Goal: Transaction & Acquisition: Purchase product/service

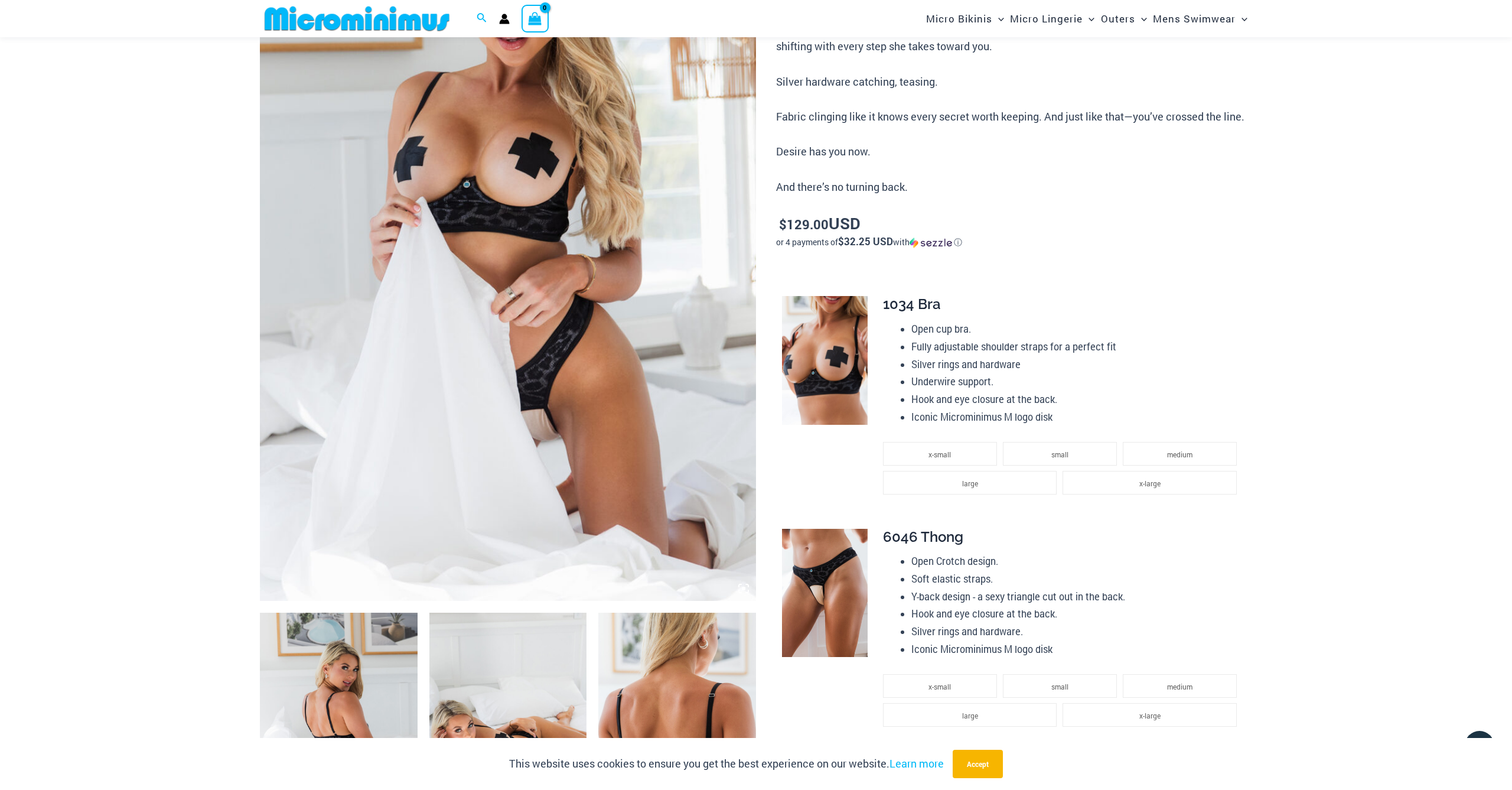
scroll to position [252, 0]
click at [1178, 449] on span "medium" at bounding box center [1179, 454] width 25 height 9
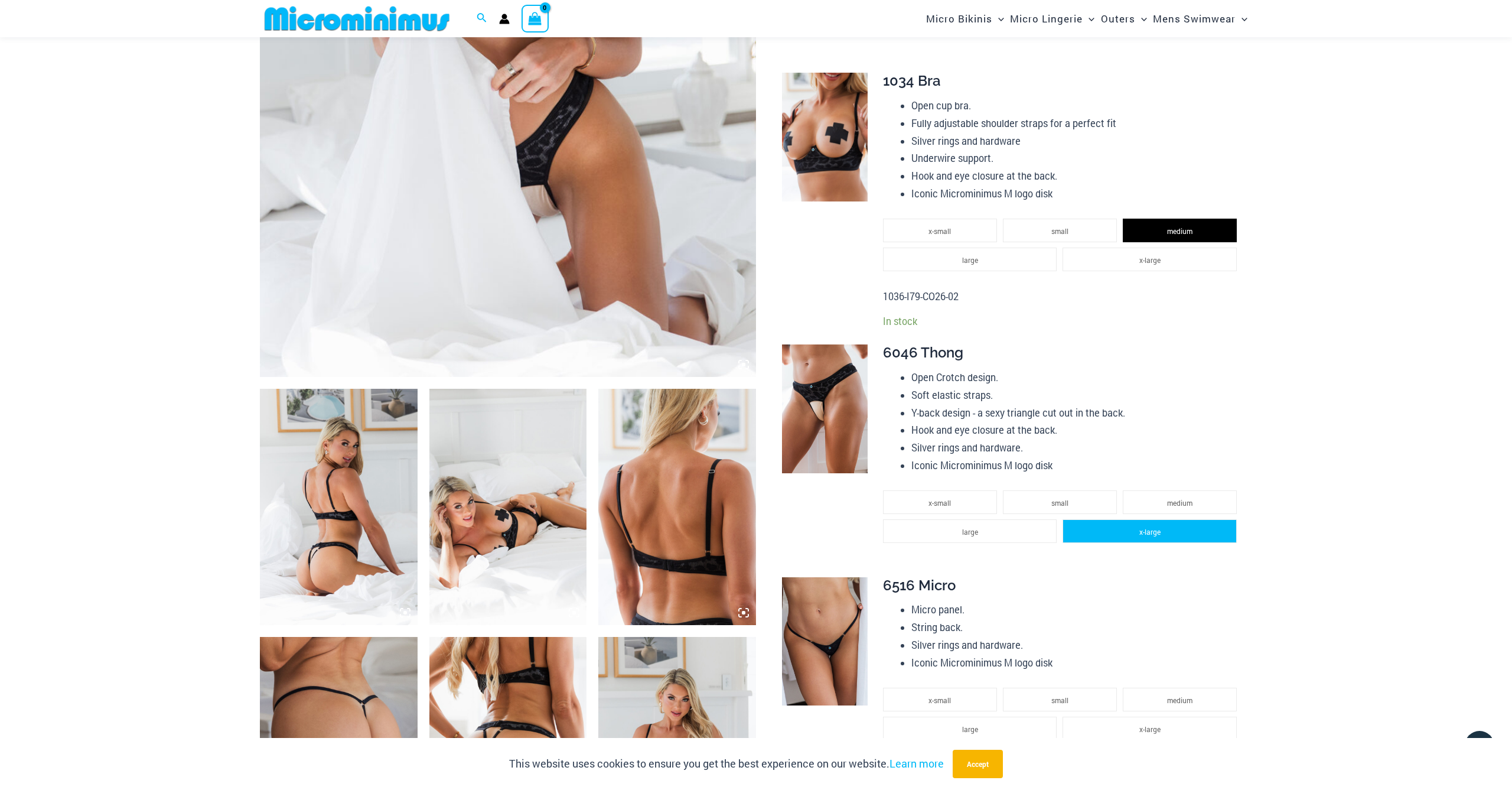
scroll to position [476, 0]
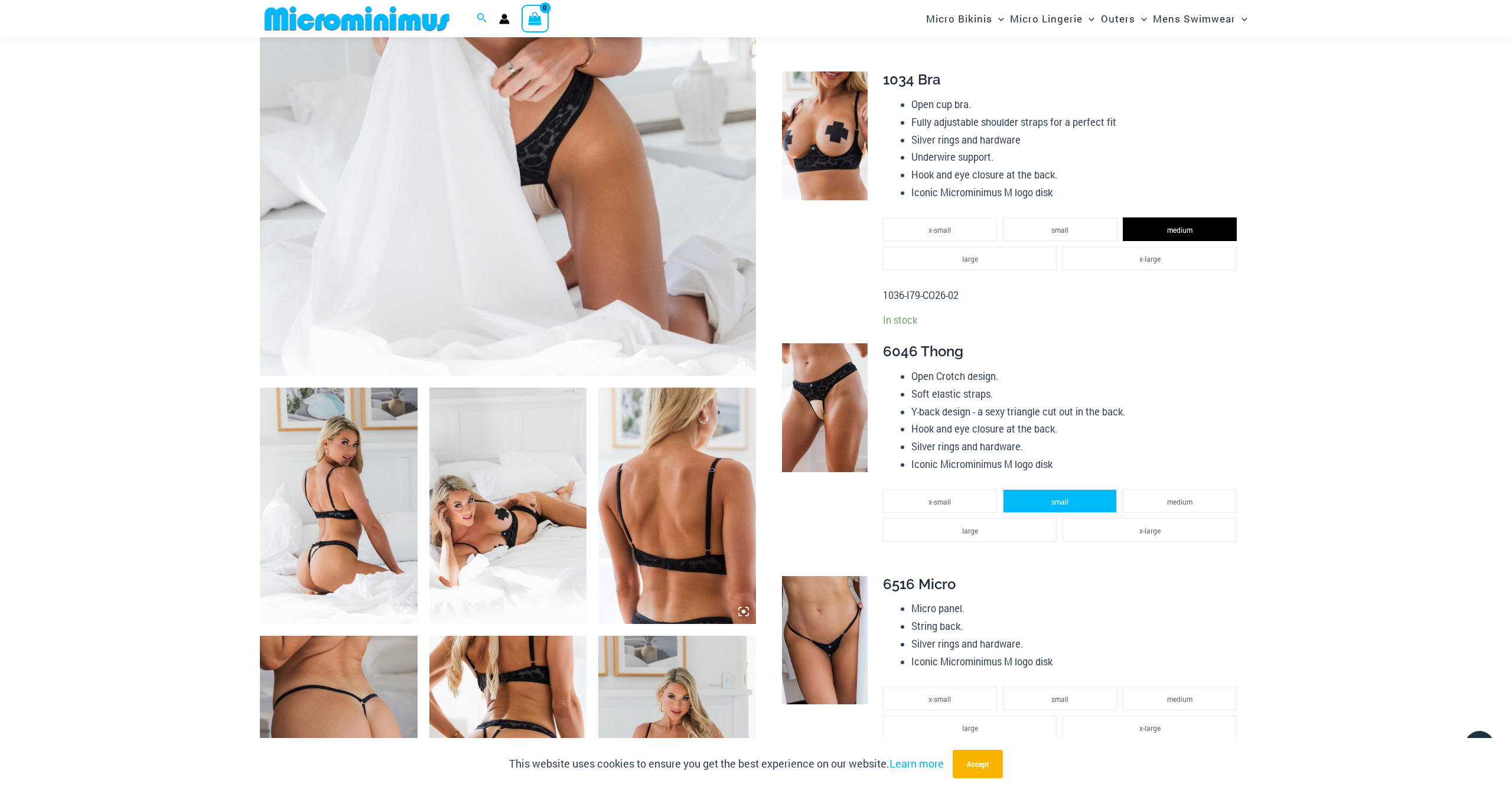
click at [1059, 497] on span "small" at bounding box center [1060, 501] width 17 height 9
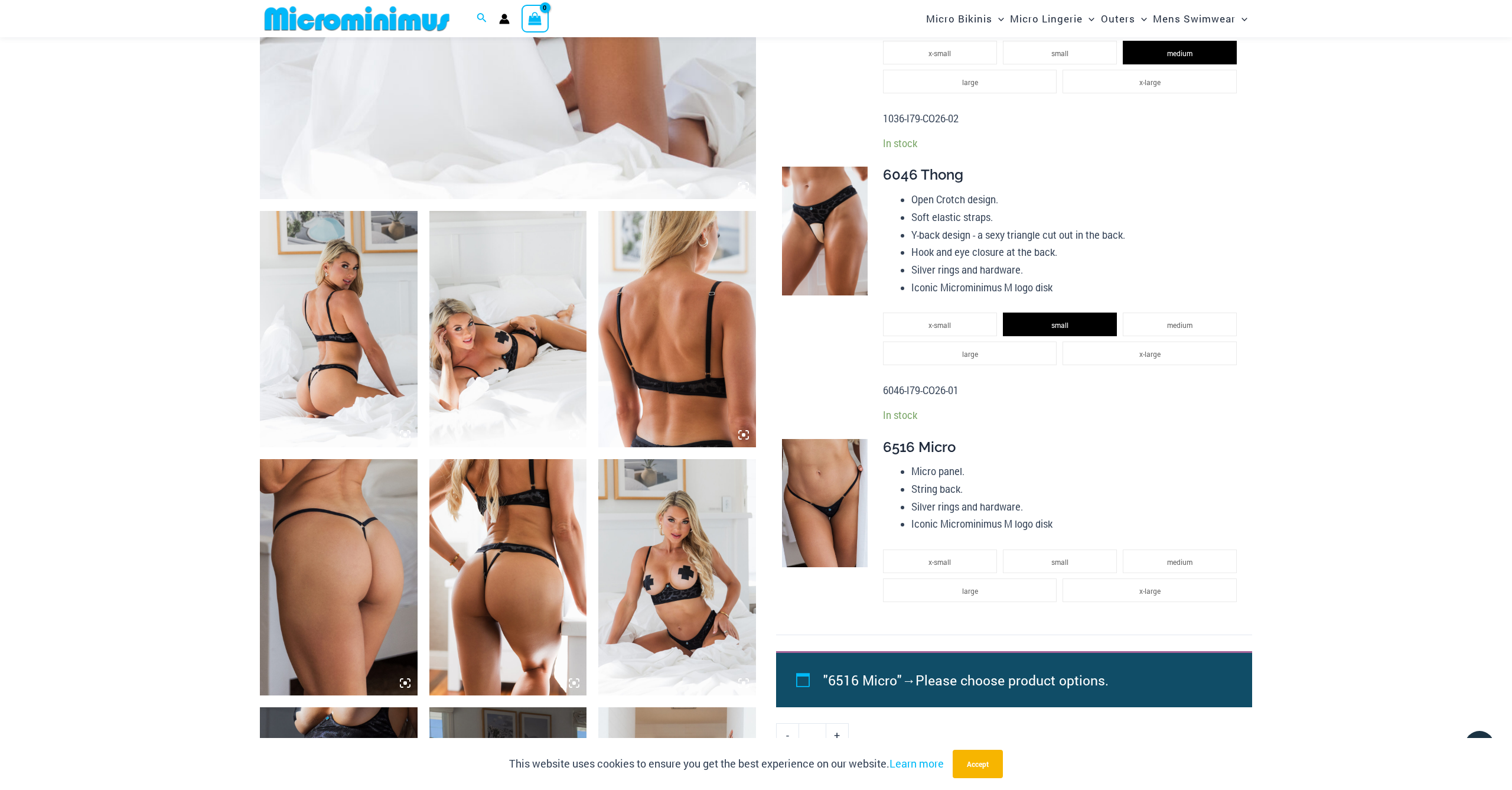
scroll to position [655, 0]
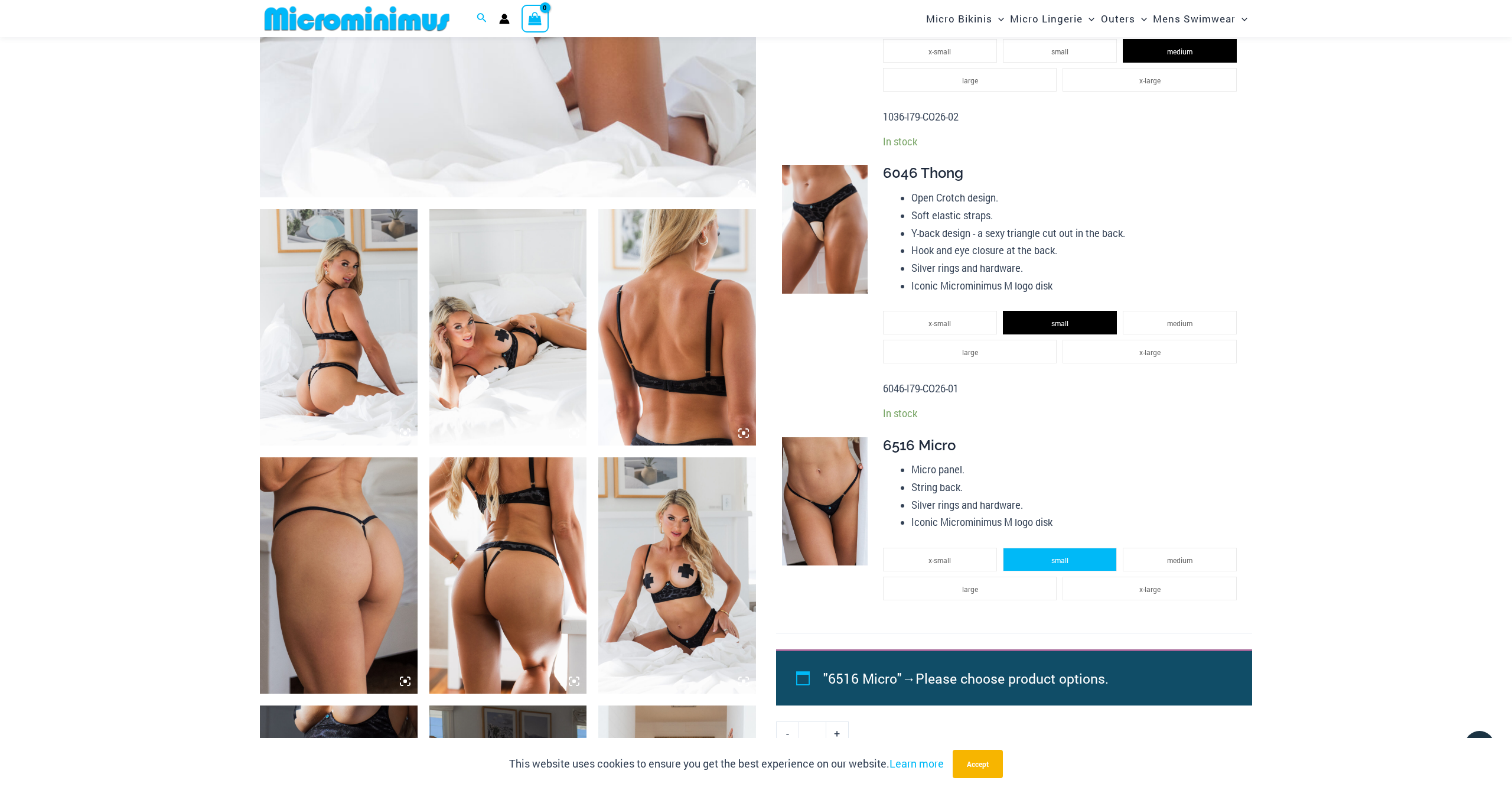
click at [1061, 556] on span "small" at bounding box center [1060, 560] width 17 height 9
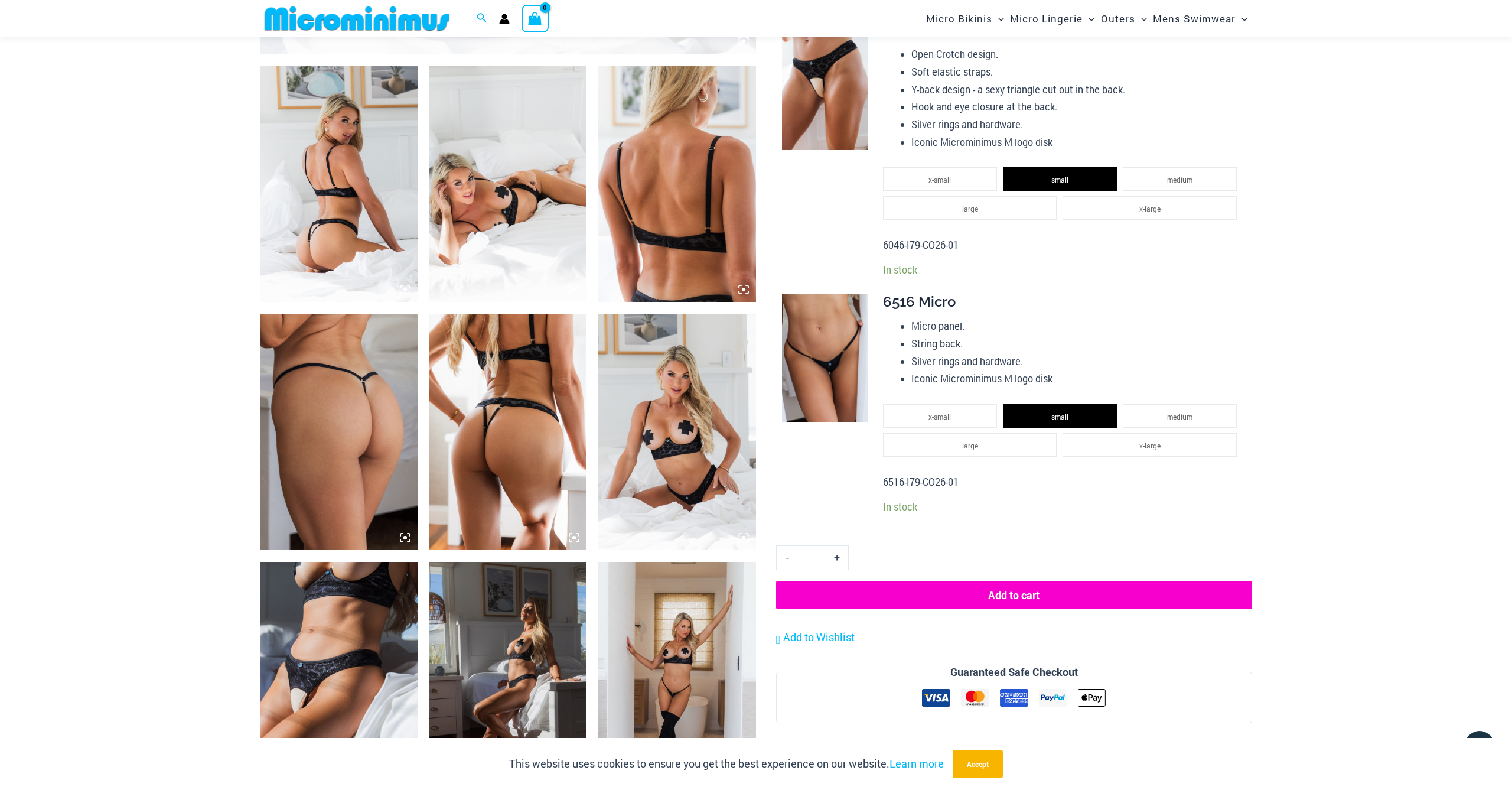
scroll to position [799, 0]
click at [1035, 589] on button "Add to cart" at bounding box center [1014, 594] width 476 height 28
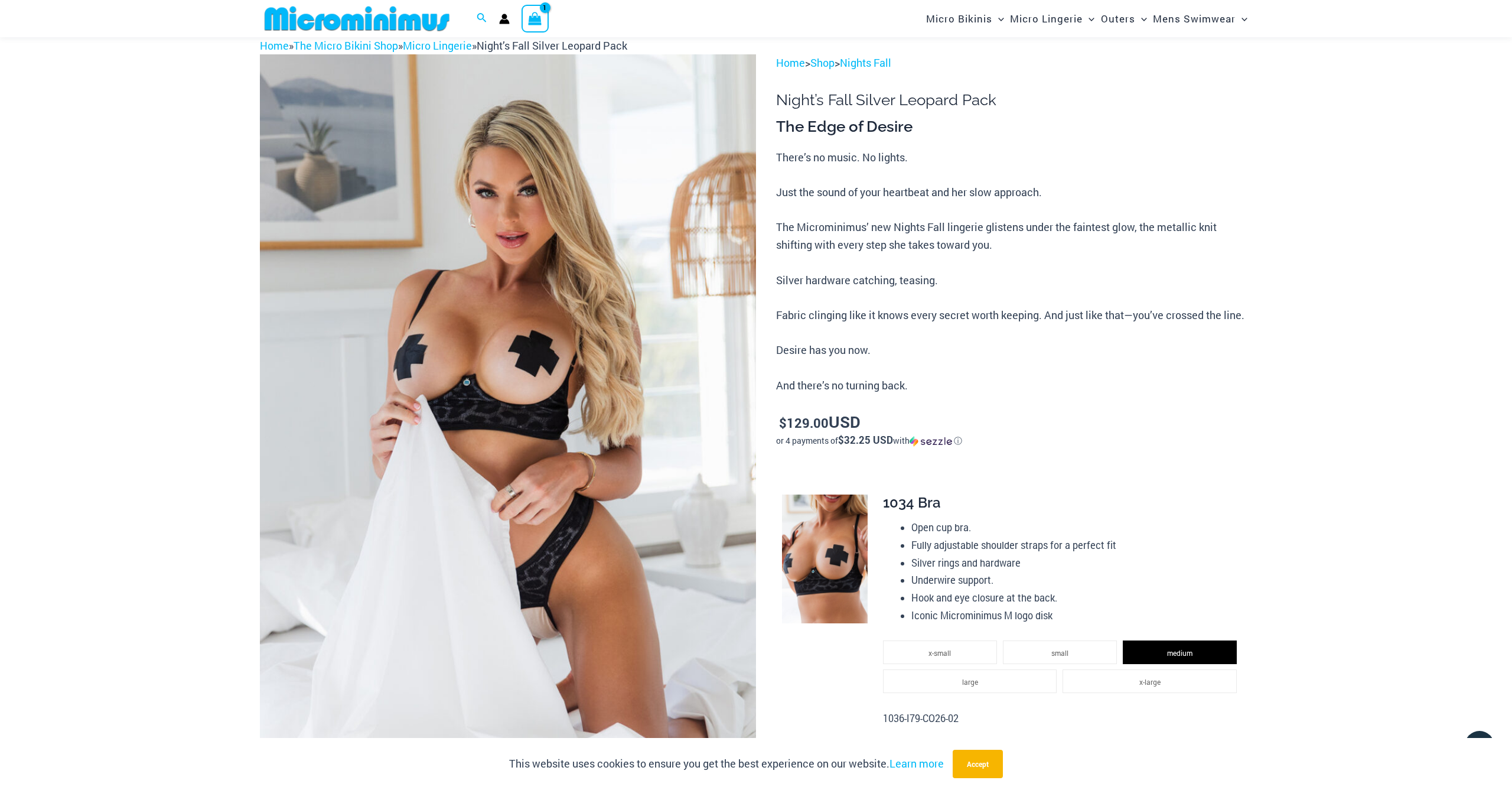
scroll to position [48, 0]
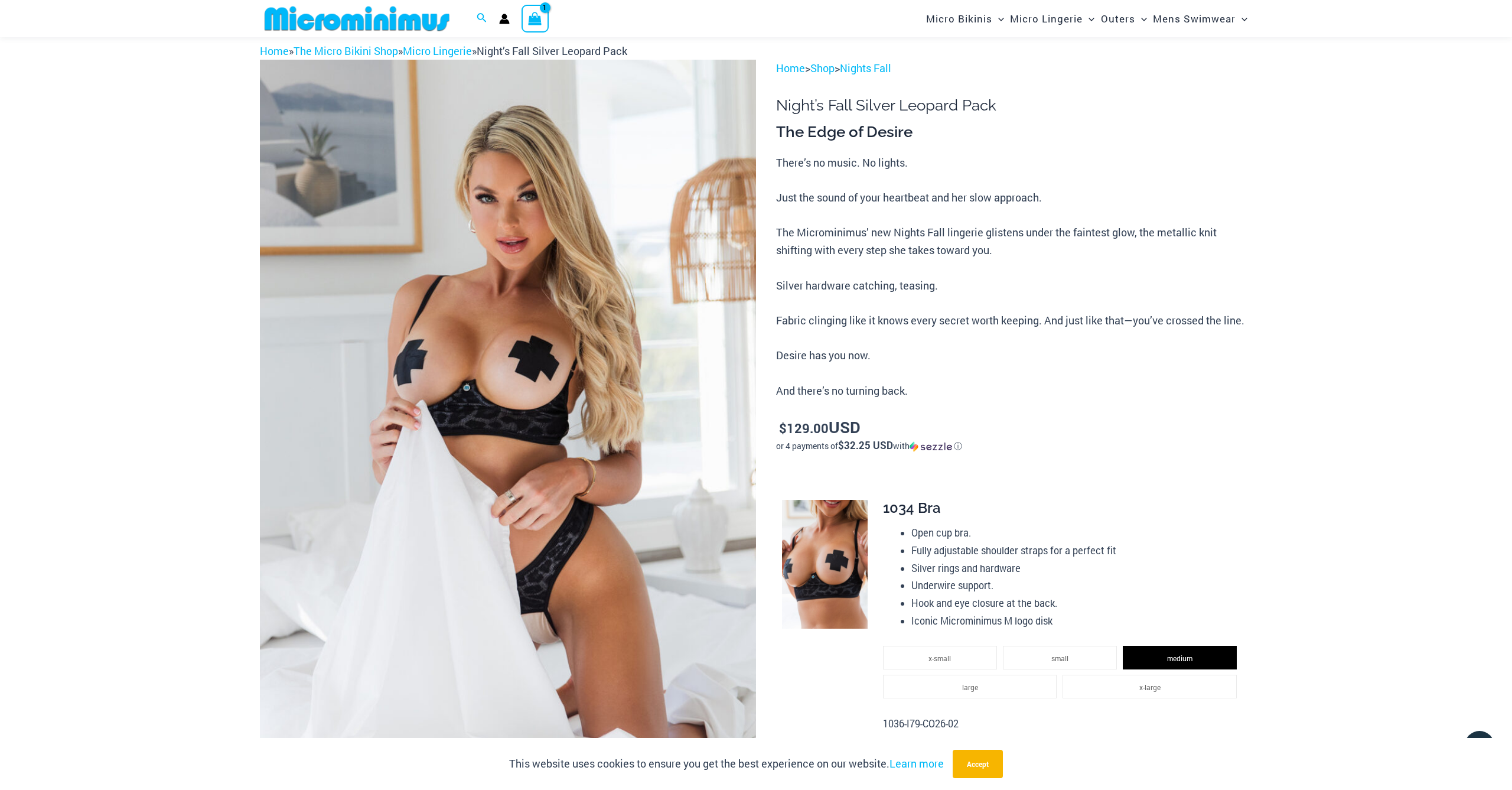
click at [532, 21] on icon "View Shopping Cart, 1 items" at bounding box center [536, 18] width 14 height 14
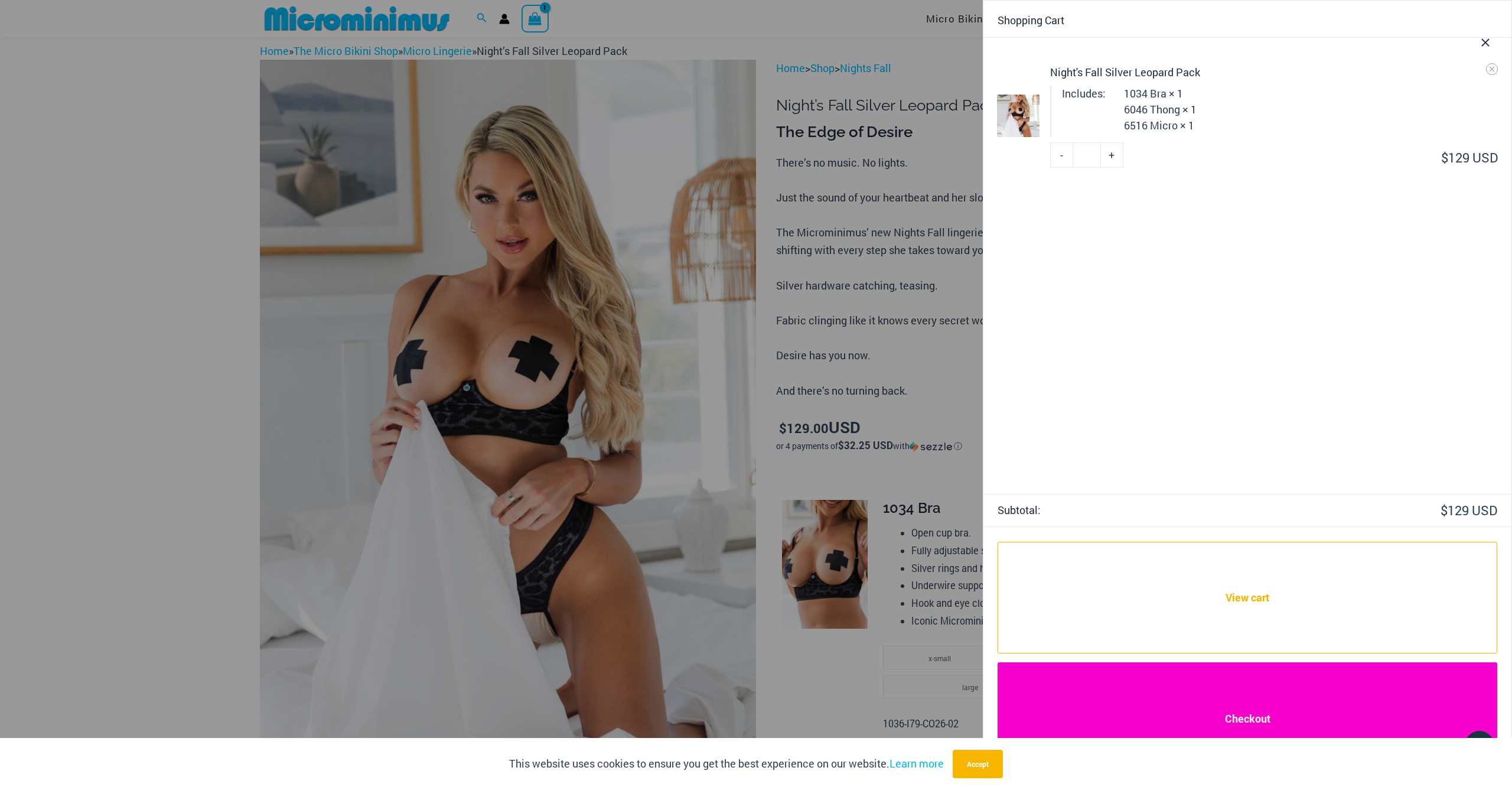
click at [1272, 716] on link "Checkout" at bounding box center [1247, 718] width 500 height 113
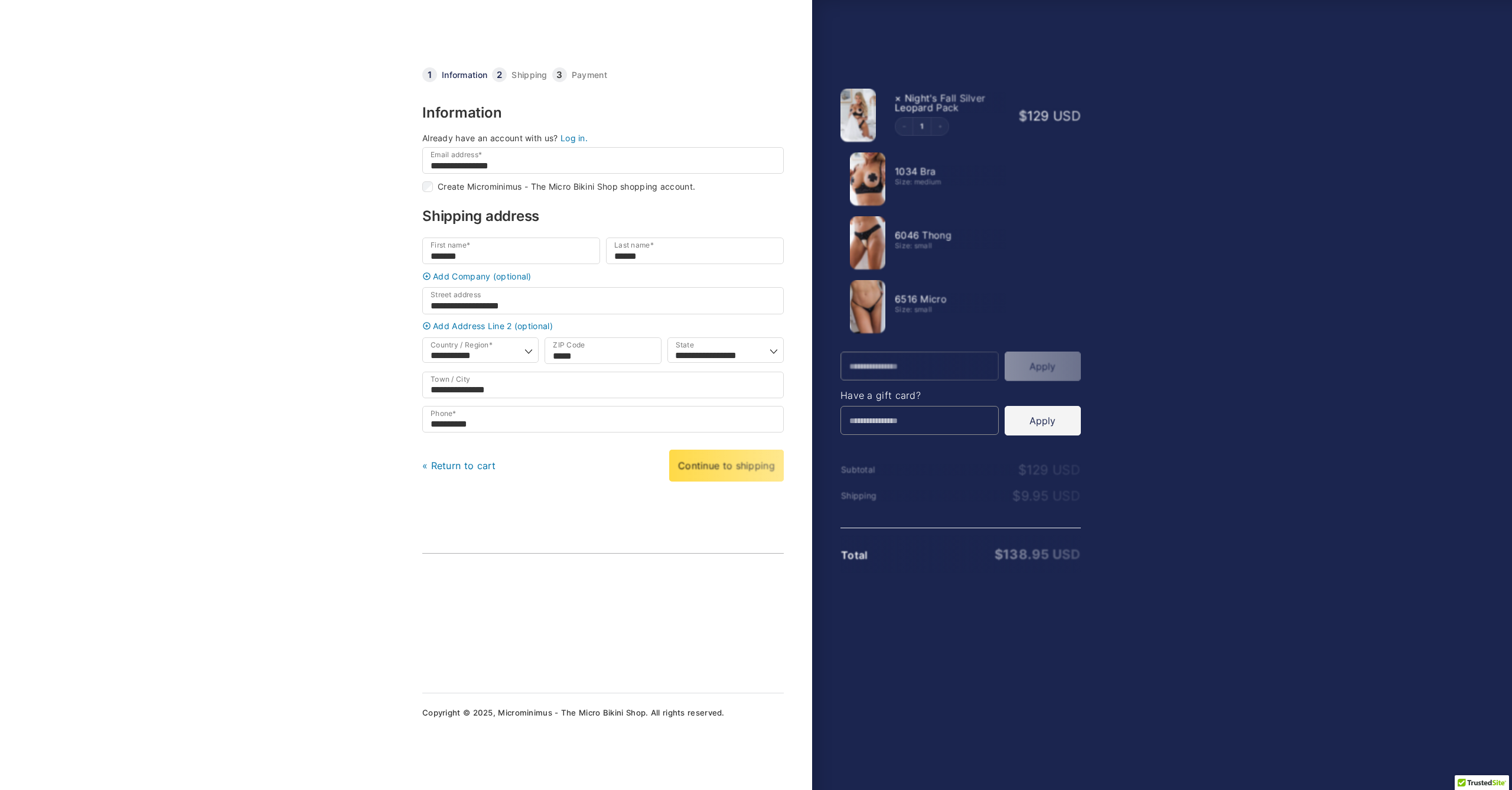
select select "**"
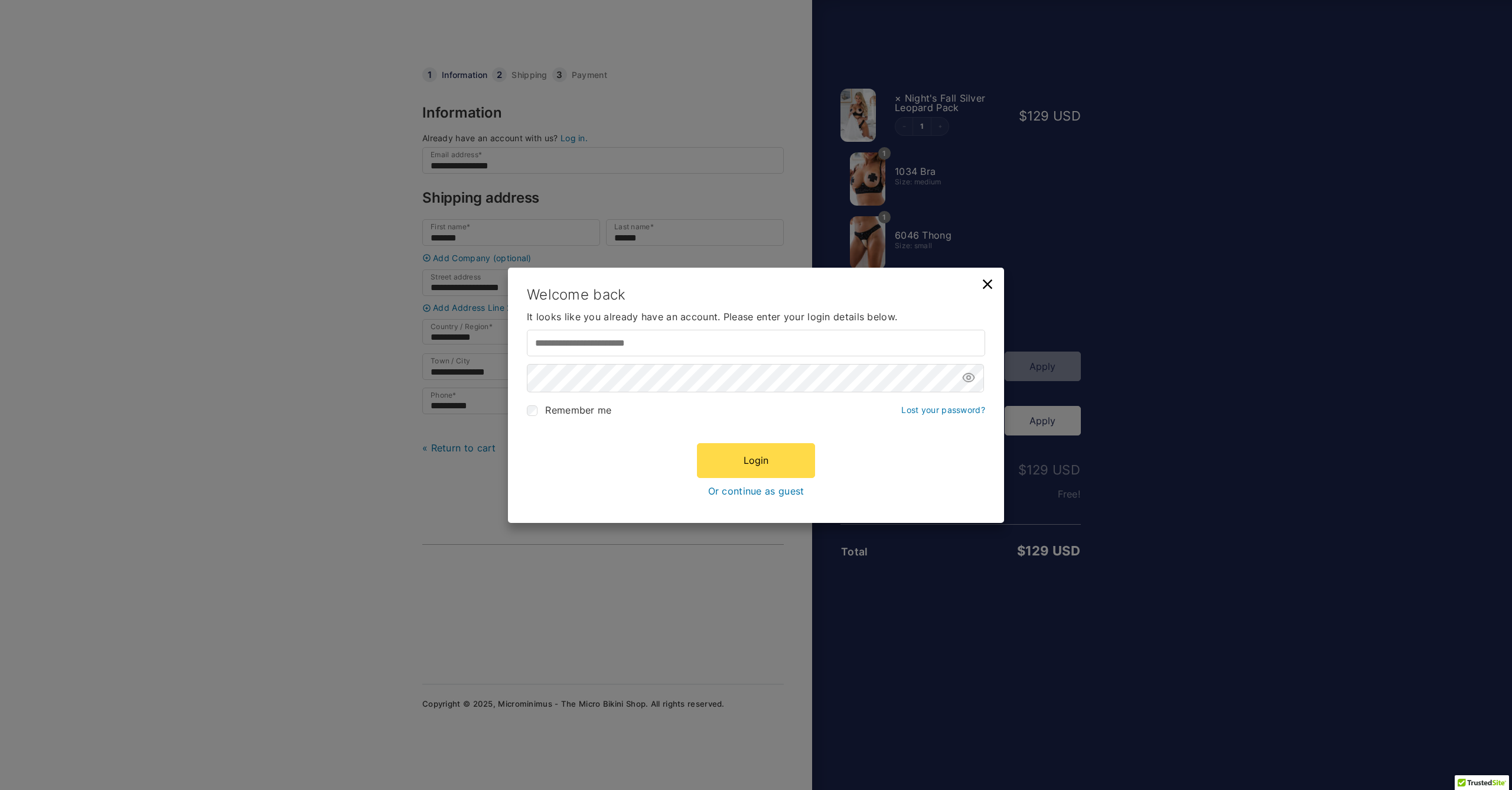
type input "**********"
click at [777, 493] on link "Or continue as guest" at bounding box center [756, 491] width 96 height 11
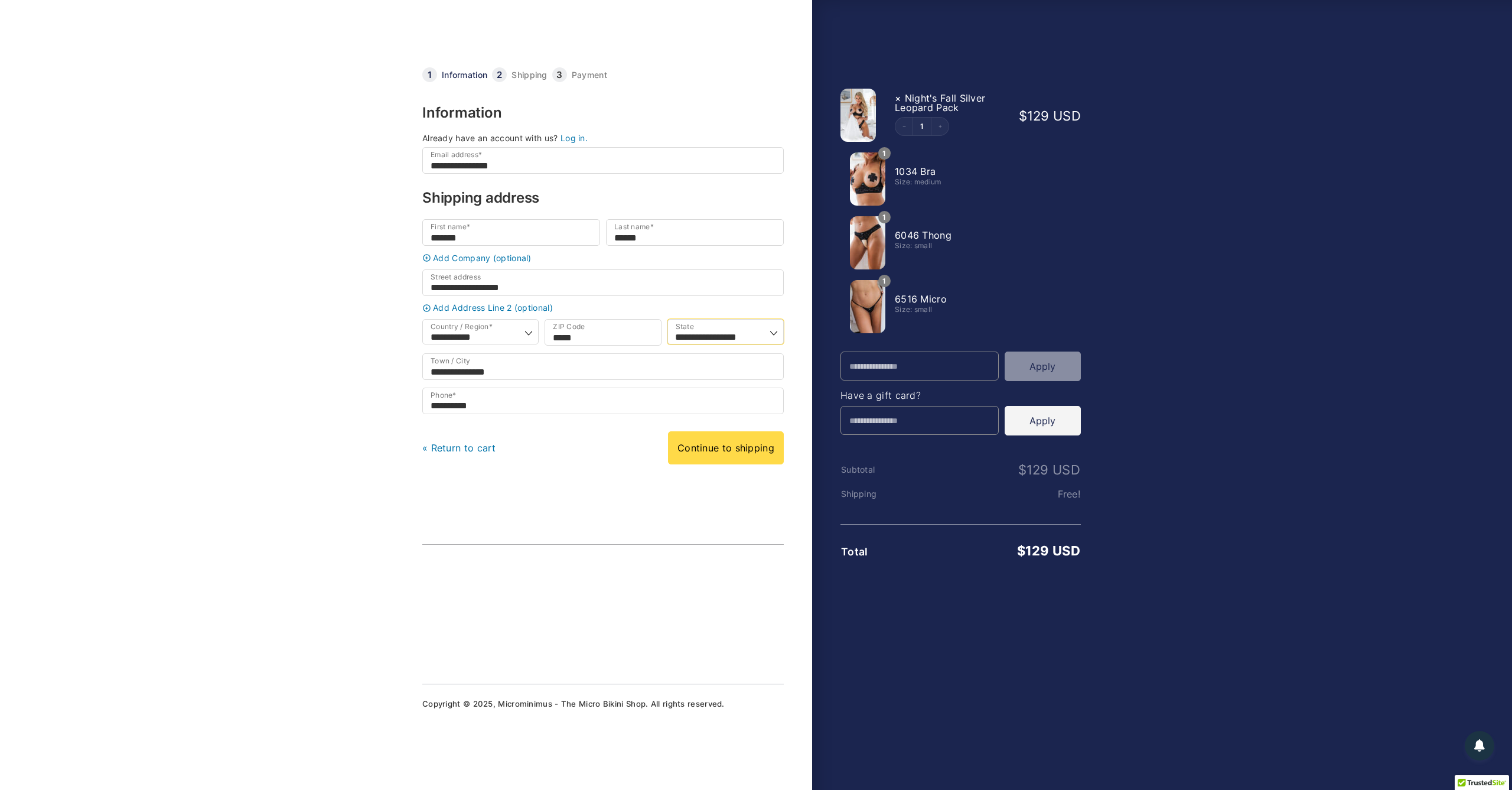
select select "**"
click at [736, 462] on link "Continue to shipping" at bounding box center [725, 447] width 116 height 33
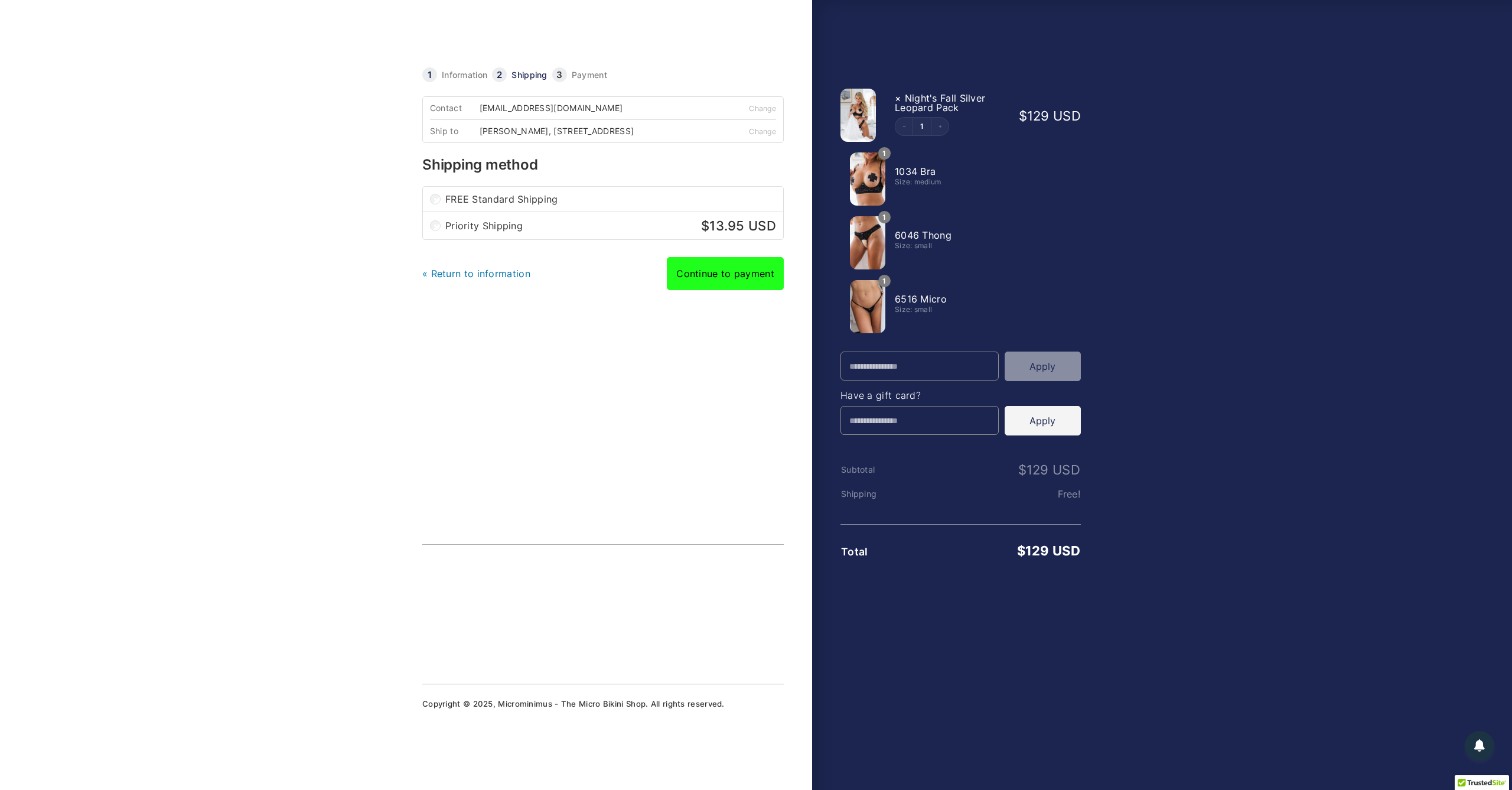
click at [765, 286] on link "Continue to payment" at bounding box center [725, 273] width 117 height 33
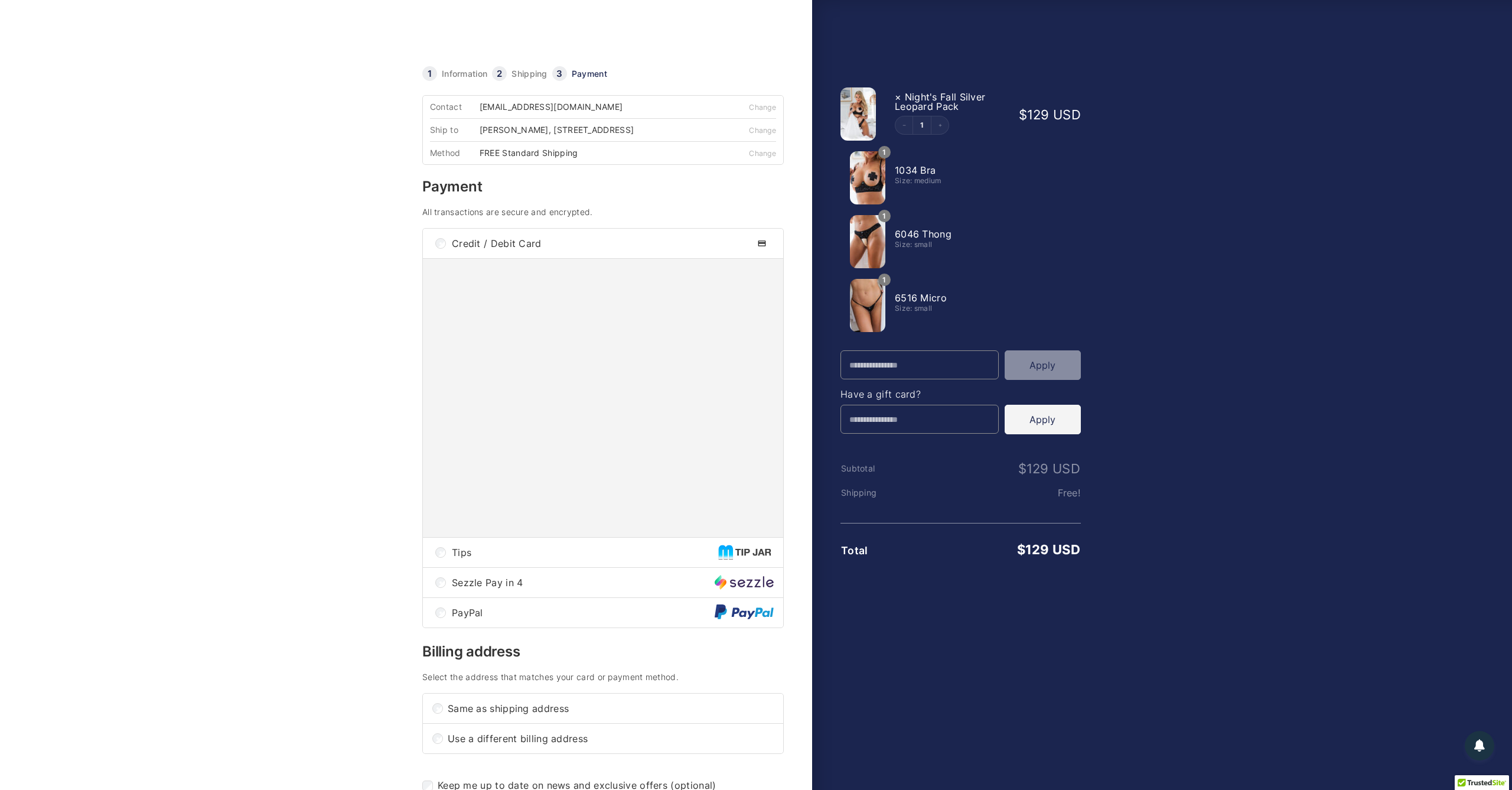
scroll to position [1, 0]
